Goal: Navigation & Orientation: Find specific page/section

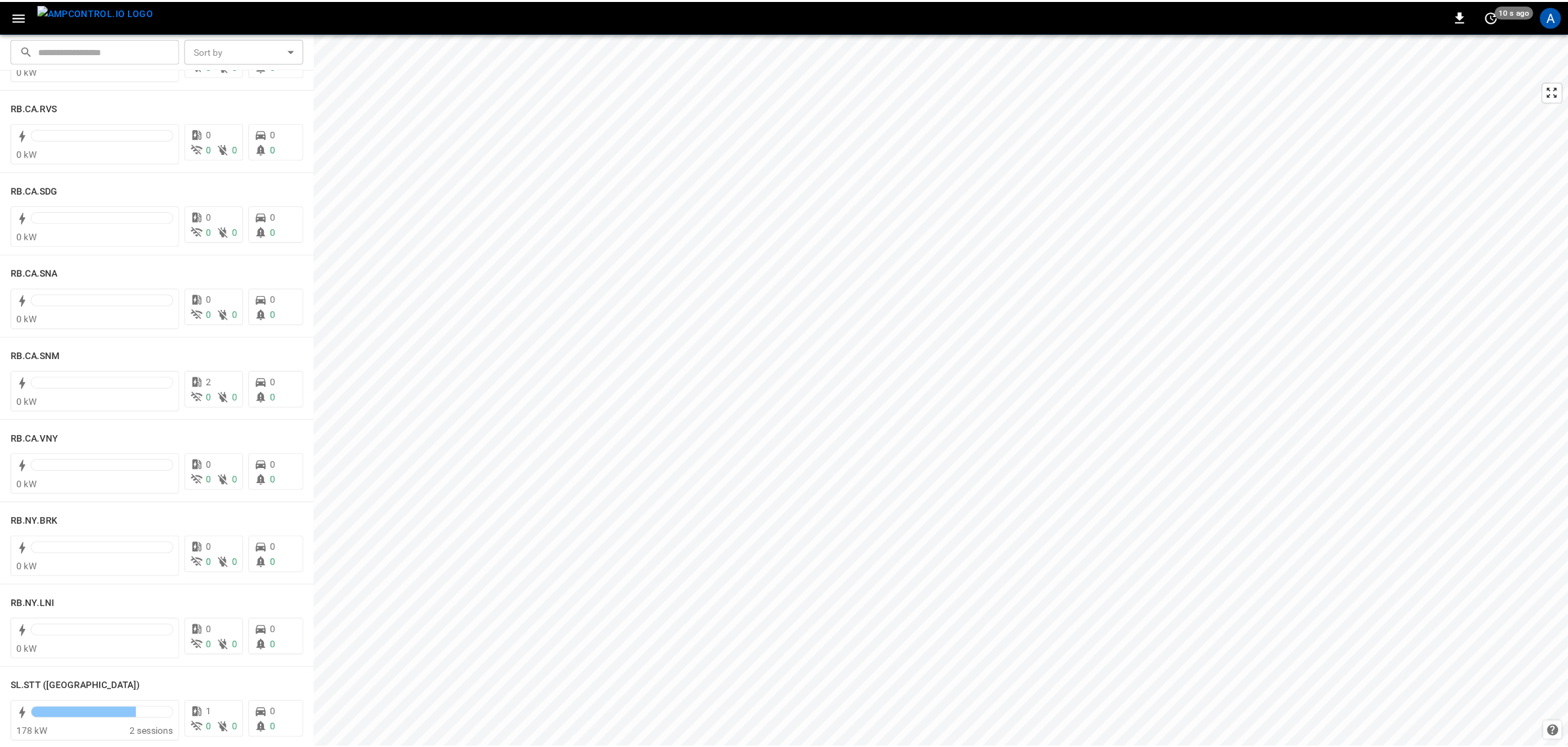
scroll to position [1726, 0]
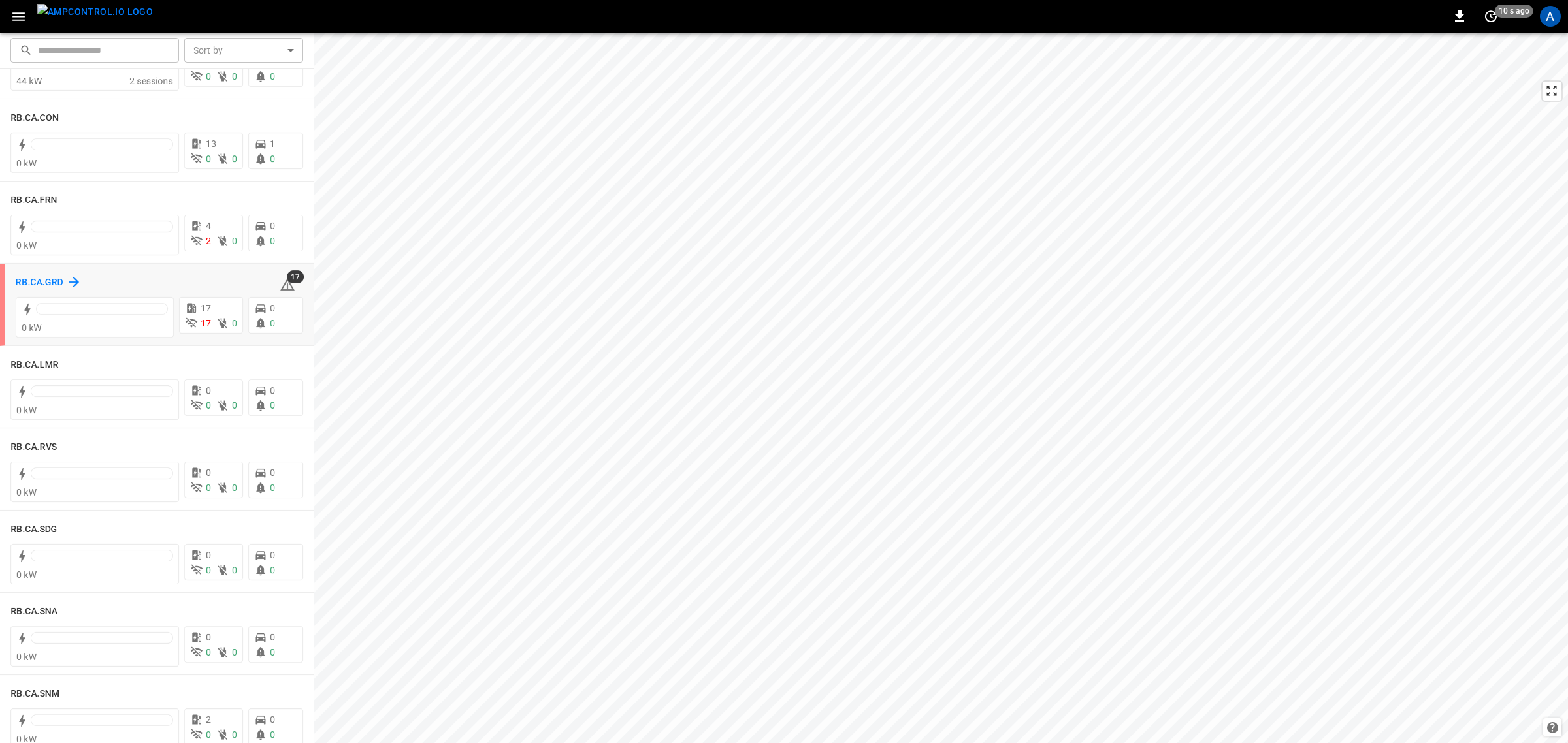
click at [58, 278] on h6 "RB.CA.GRD" at bounding box center [39, 282] width 48 height 15
